Goal: Task Accomplishment & Management: Manage account settings

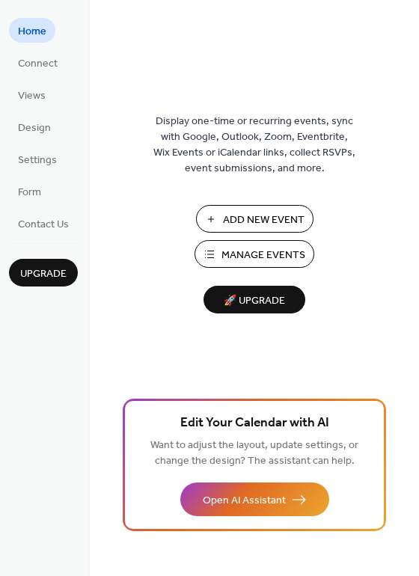
drag, startPoint x: 414, startPoint y: 69, endPoint x: 412, endPoint y: 103, distance: 34.5
click at [412, 103] on div "Display one-time or recurring events, sync with Google, Outlook, Zoom, Eventbri…" at bounding box center [254, 312] width 329 height 527
click at [46, 61] on span "Connect" at bounding box center [38, 64] width 40 height 16
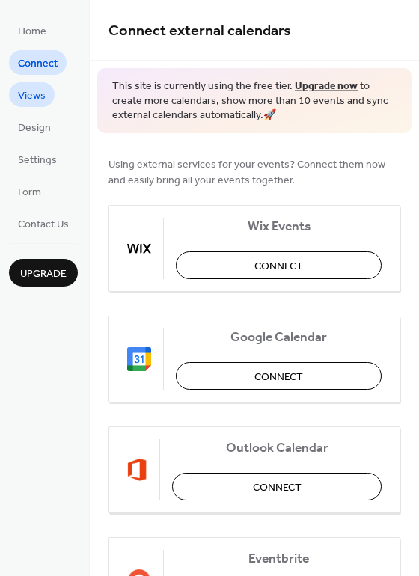
click at [33, 91] on span "Views" at bounding box center [32, 96] width 28 height 16
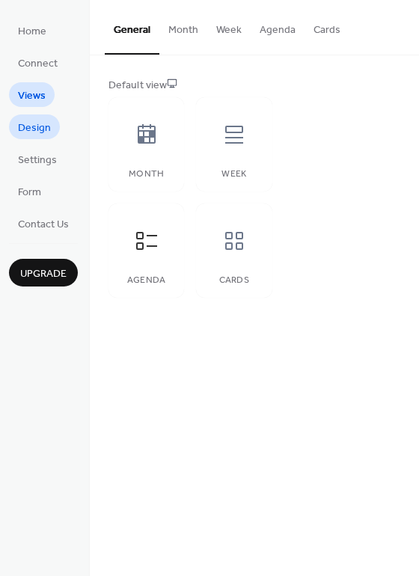
click at [41, 127] on span "Design" at bounding box center [34, 128] width 33 height 16
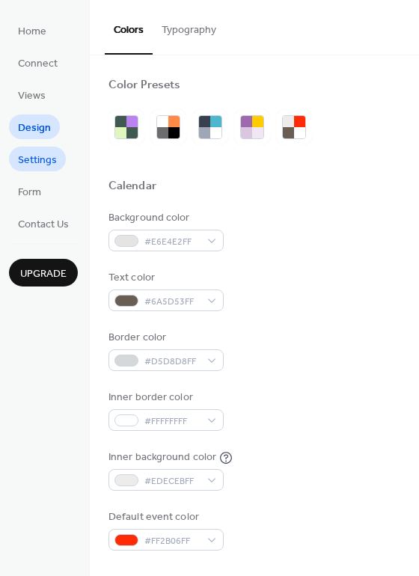
click at [34, 157] on span "Settings" at bounding box center [37, 161] width 39 height 16
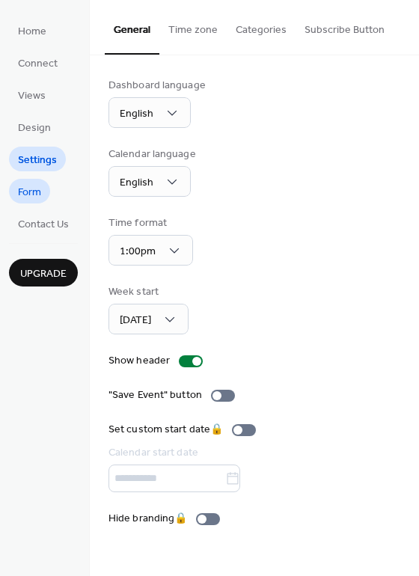
click at [43, 186] on link "Form" at bounding box center [29, 191] width 41 height 25
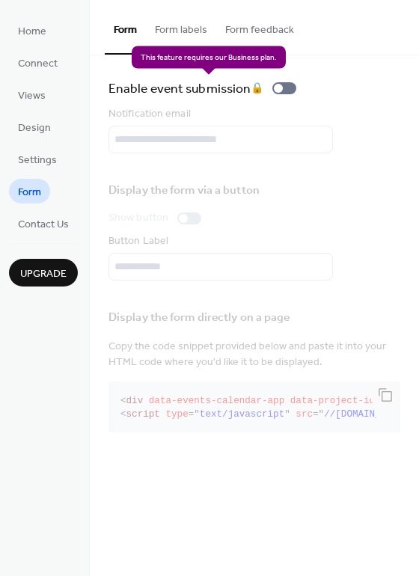
click at [285, 82] on div "Enable event submission 🔒" at bounding box center [205, 88] width 194 height 21
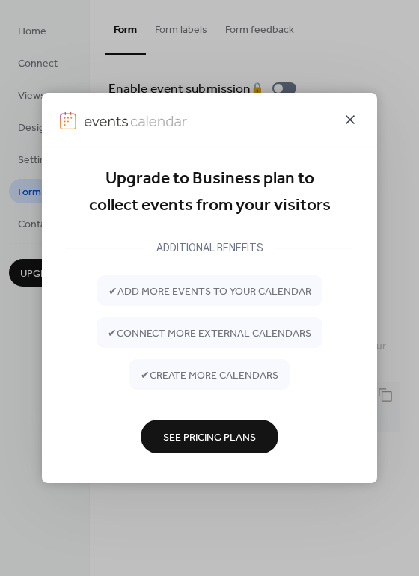
click at [356, 118] on icon at bounding box center [350, 120] width 18 height 18
